Goal: Task Accomplishment & Management: Use online tool/utility

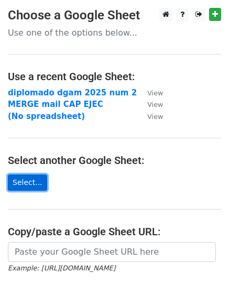
click at [23, 180] on link "Select..." at bounding box center [27, 183] width 39 height 16
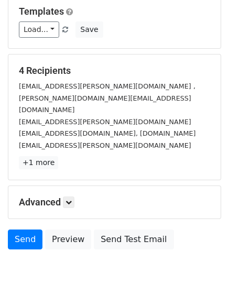
scroll to position [165, 0]
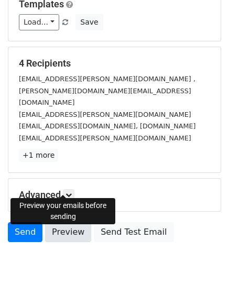
click at [68, 222] on link "Preview" at bounding box center [68, 232] width 46 height 20
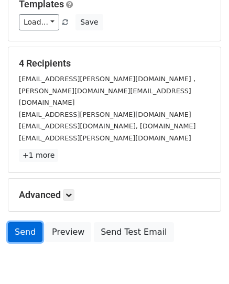
click at [22, 222] on link "Send" at bounding box center [25, 232] width 35 height 20
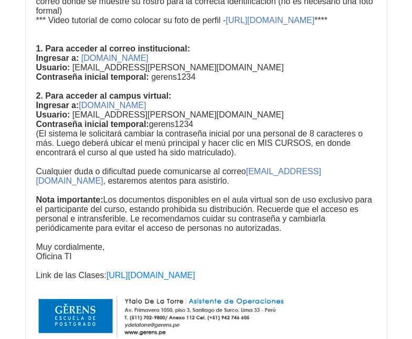
scroll to position [2205, 0]
